Goal: Task Accomplishment & Management: Manage account settings

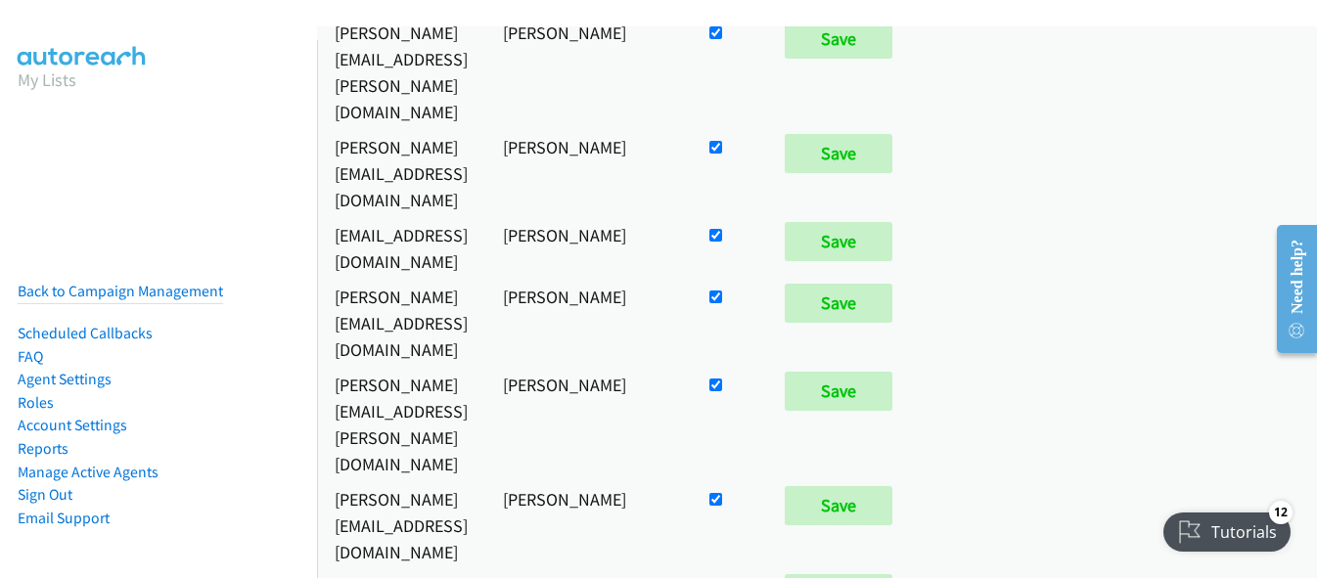
scroll to position [622, 0]
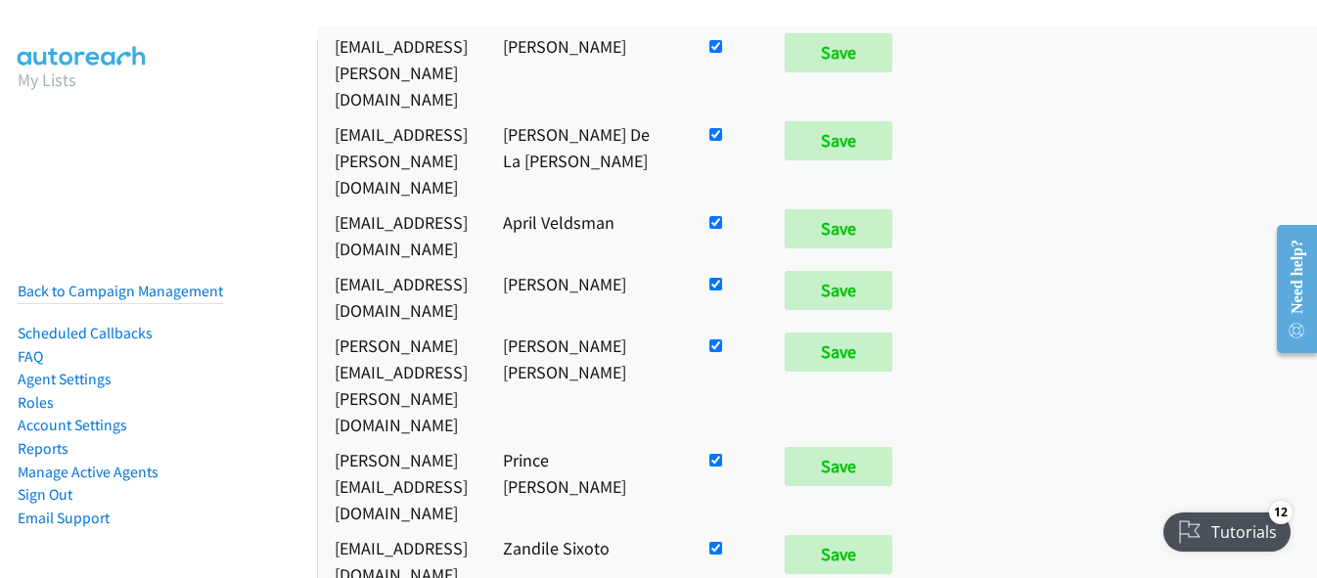
scroll to position [1894, 0]
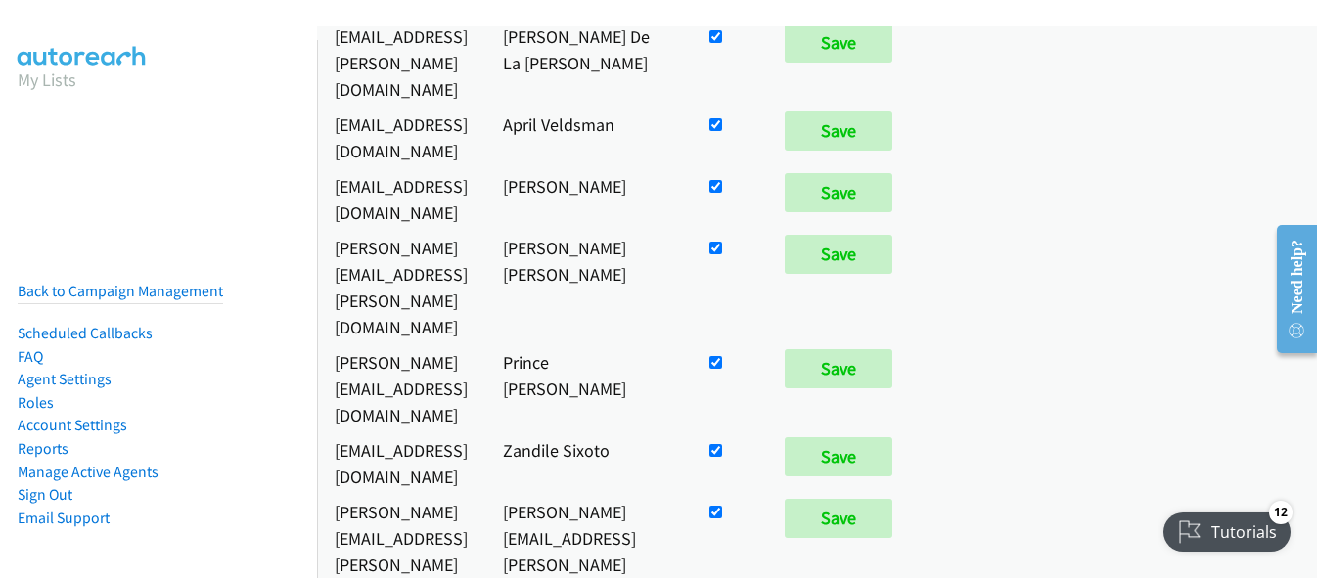
checkbox input "false"
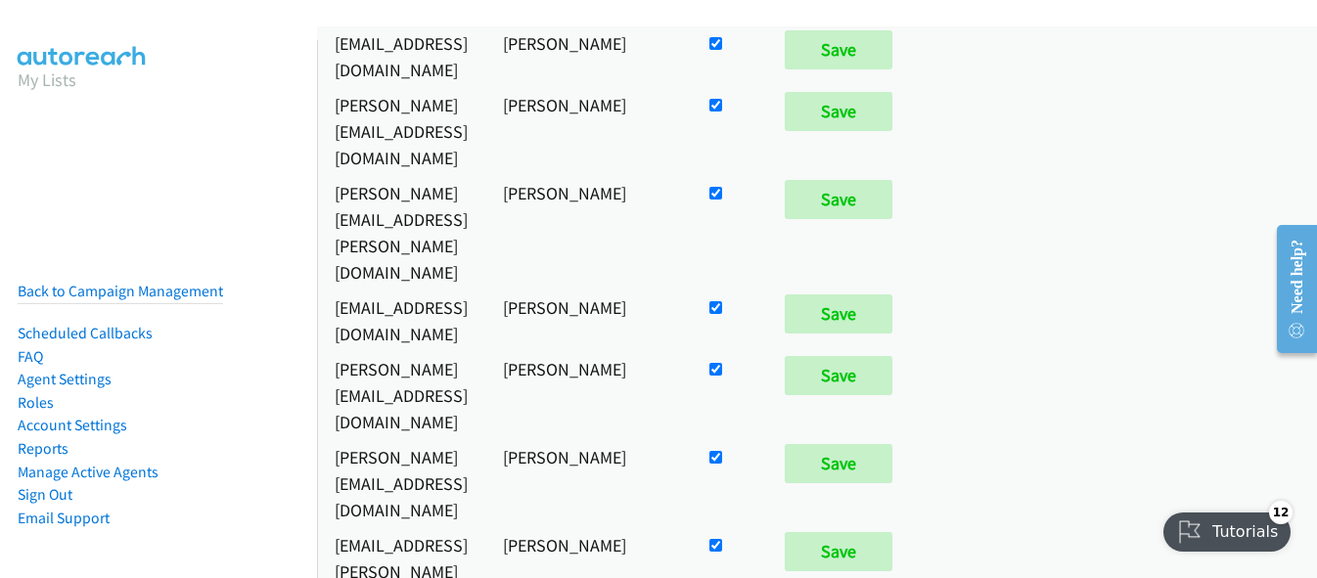
scroll to position [1632, 0]
